Goal: Information Seeking & Learning: Learn about a topic

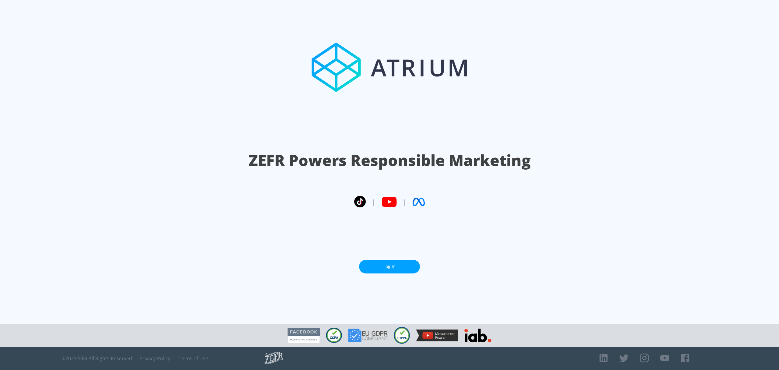
click at [401, 265] on link "Log In" at bounding box center [389, 267] width 61 height 14
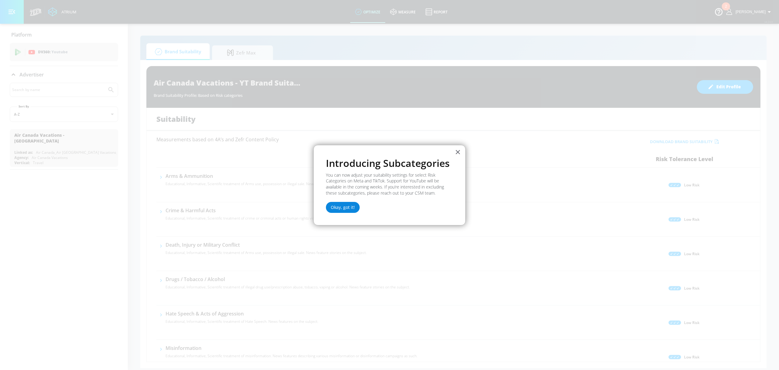
click at [342, 209] on button "Okay, got it!" at bounding box center [343, 207] width 34 height 11
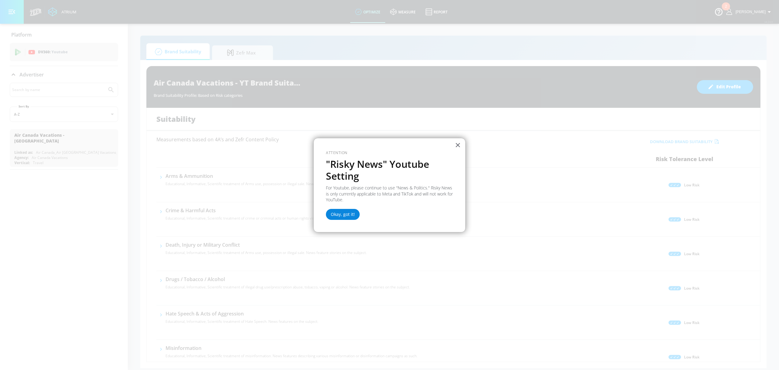
click at [347, 214] on button "Okay, got it!" at bounding box center [343, 214] width 34 height 11
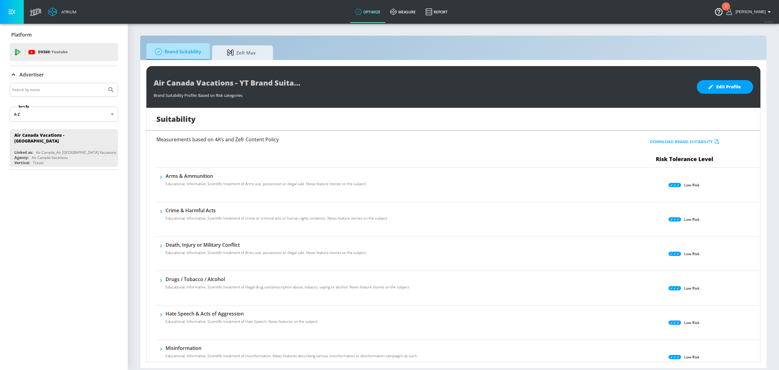
click at [196, 56] on span "Brand Suitability" at bounding box center [176, 51] width 49 height 15
click at [239, 51] on span "Zefr Max" at bounding box center [241, 51] width 46 height 15
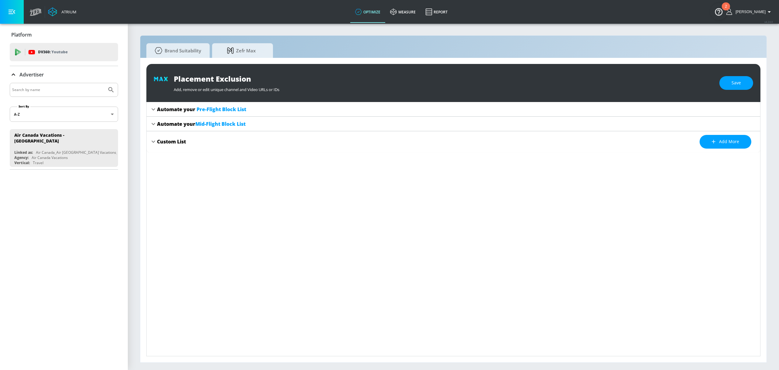
click at [154, 125] on icon at bounding box center [153, 123] width 7 height 7
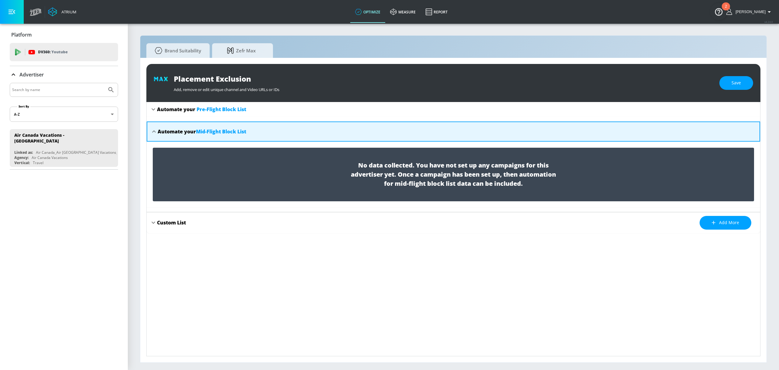
click at [154, 125] on div "Automate your Mid-Flight Block List" at bounding box center [454, 131] width 614 height 20
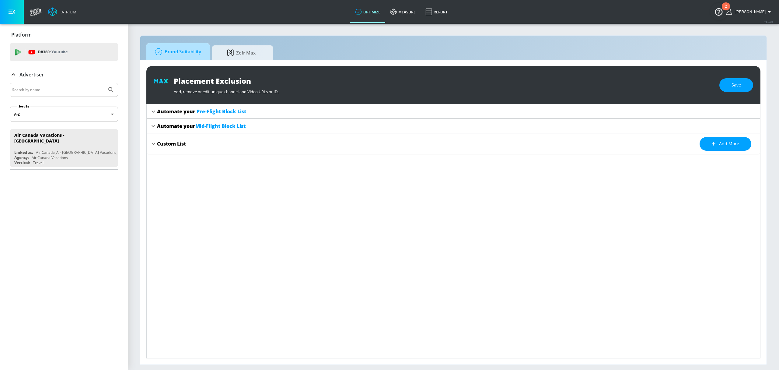
click at [180, 48] on span "Brand Suitability" at bounding box center [176, 51] width 49 height 15
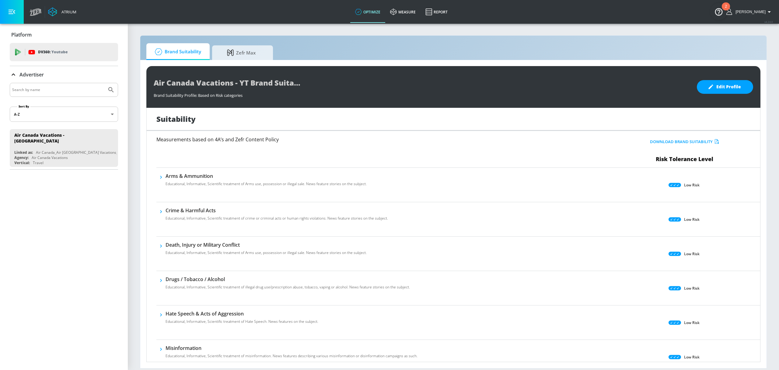
click at [66, 91] on input "Search by name" at bounding box center [58, 90] width 92 height 8
click at [66, 90] on input "Search by name" at bounding box center [58, 90] width 92 height 8
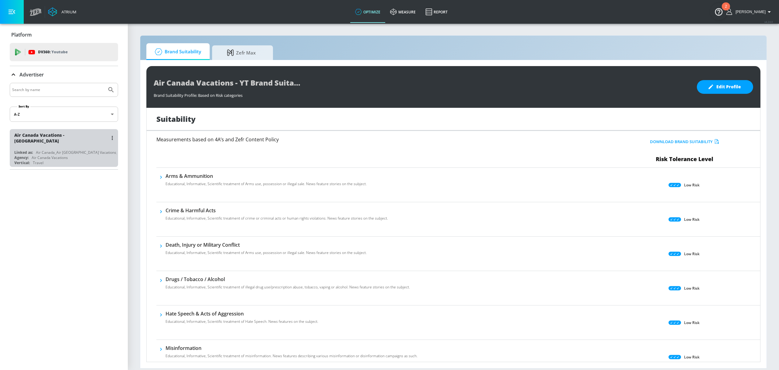
click at [61, 140] on div "Air Canada Vacations - [GEOGRAPHIC_DATA]" at bounding box center [65, 138] width 102 height 18
click at [59, 150] on div "Air Canada_Air [GEOGRAPHIC_DATA] Vacations_US_YouTube_DV360" at bounding box center [94, 152] width 116 height 5
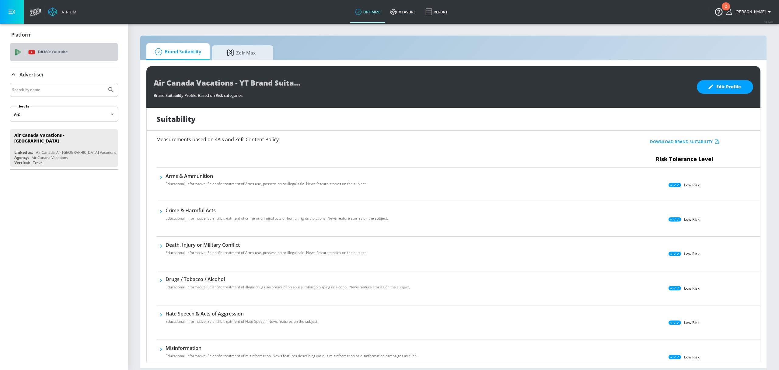
click at [73, 54] on div "DV360: Youtube" at bounding box center [70, 52] width 85 height 7
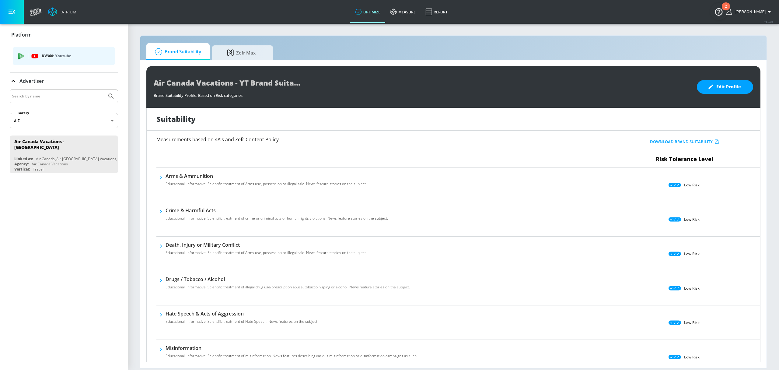
click at [46, 93] on input "Search by name" at bounding box center [58, 96] width 92 height 8
click at [108, 94] on div at bounding box center [64, 96] width 108 height 14
click at [75, 123] on body "Atrium optimize measure Report optimize measure Report v 4.24.0 Mathieu Platfor…" at bounding box center [389, 185] width 779 height 370
click at [75, 123] on div at bounding box center [389, 185] width 779 height 370
click at [72, 97] on input "Search by name" at bounding box center [58, 96] width 92 height 8
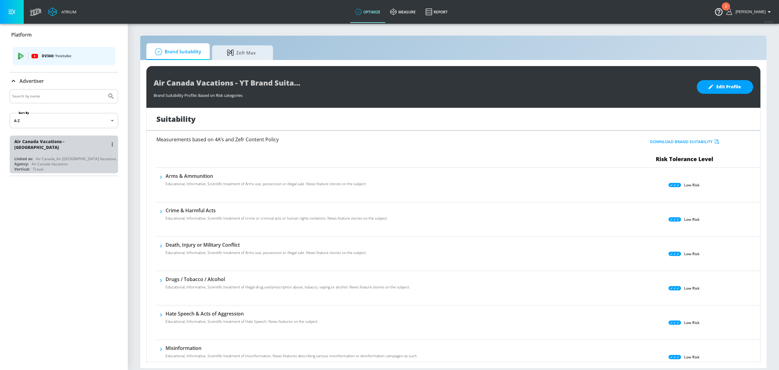
click at [71, 156] on div "Air Canada_Air [GEOGRAPHIC_DATA] Vacations_US_YouTube_DV360" at bounding box center [94, 158] width 116 height 5
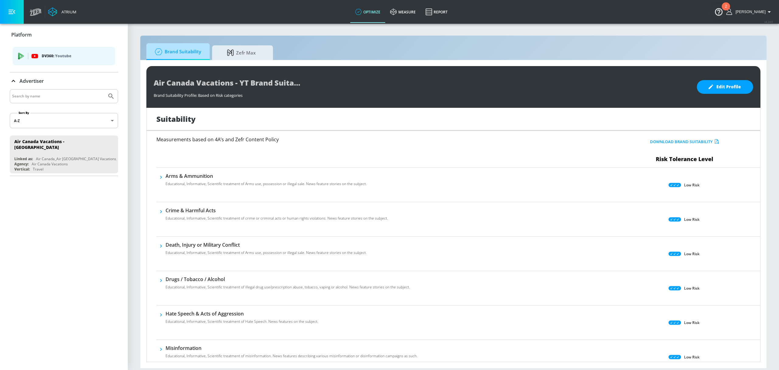
click at [178, 54] on span "Brand Suitability" at bounding box center [176, 51] width 49 height 15
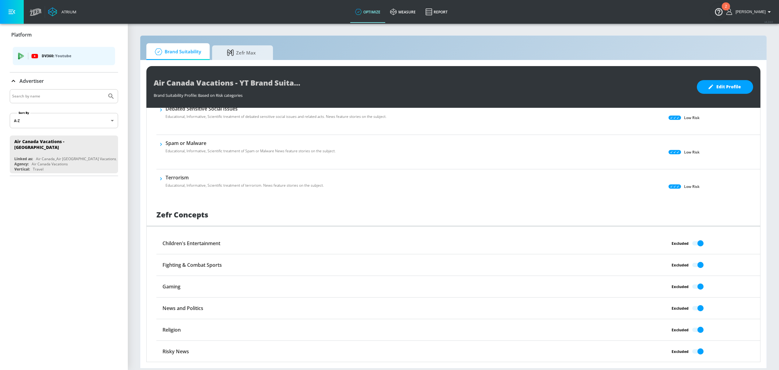
scroll to position [377, 0]
click at [415, 7] on link "measure" at bounding box center [402, 12] width 35 height 22
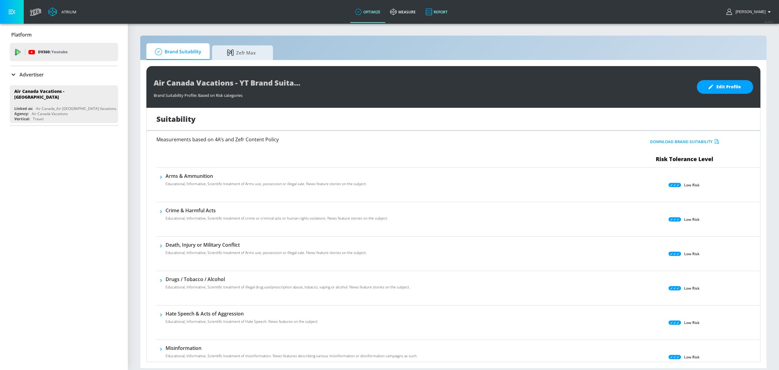
click at [451, 10] on link "Report" at bounding box center [437, 12] width 32 height 22
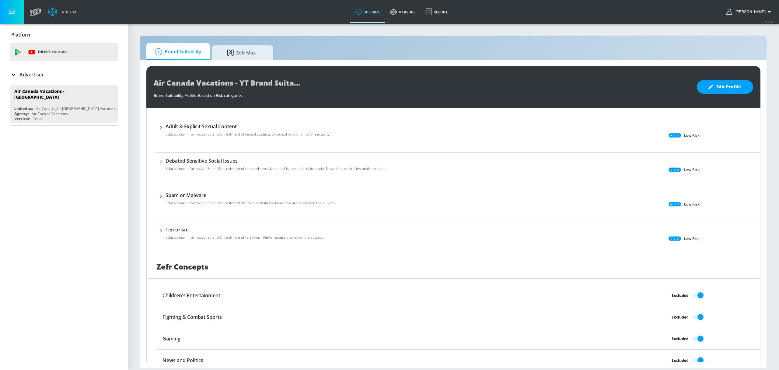
scroll to position [377, 0]
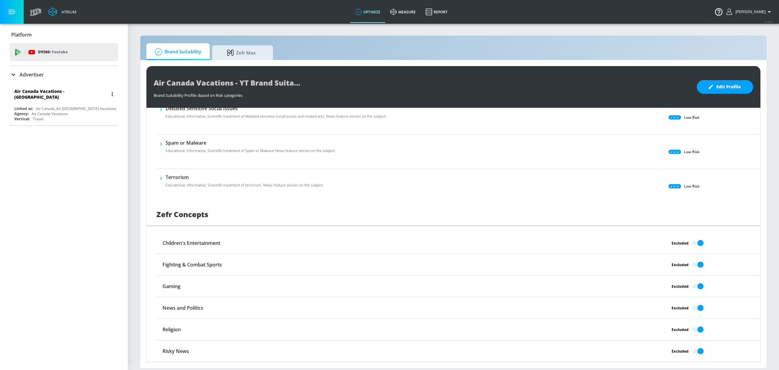
click at [89, 111] on div "Agency: Air Canada Vacations" at bounding box center [65, 113] width 102 height 5
click at [10, 11] on icon "button" at bounding box center [12, 12] width 7 height 7
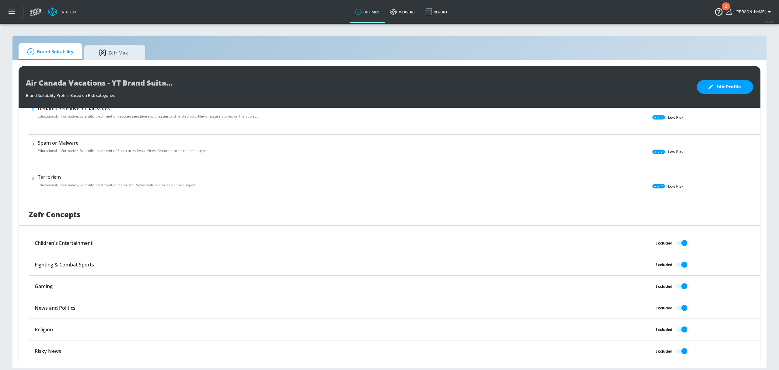
click at [91, 96] on div "Brand Suitability Profile: Based on Risk categories" at bounding box center [358, 93] width 665 height 9
